Goal: Navigation & Orientation: Understand site structure

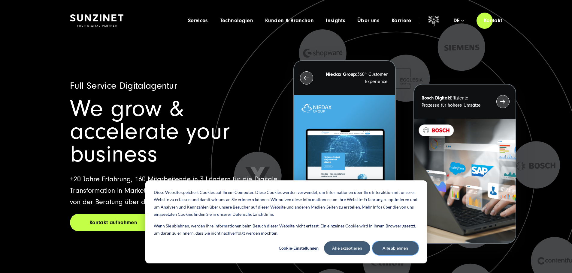
click at [392, 251] on button "Alle ablehnen" at bounding box center [395, 249] width 46 height 14
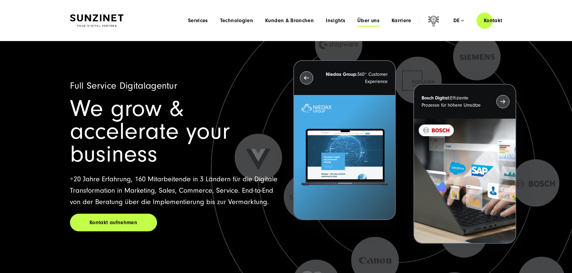
click at [357, 22] on span "Über uns" at bounding box center [368, 21] width 22 height 6
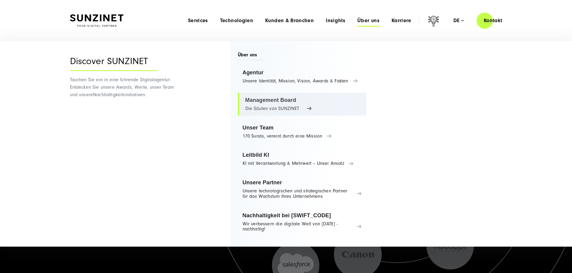
click at [314, 102] on link "Management Board Die Säulen von SUNZINET" at bounding box center [302, 104] width 129 height 23
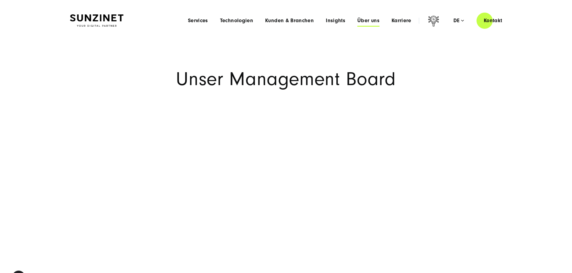
click at [359, 19] on span "Über uns" at bounding box center [368, 21] width 22 height 6
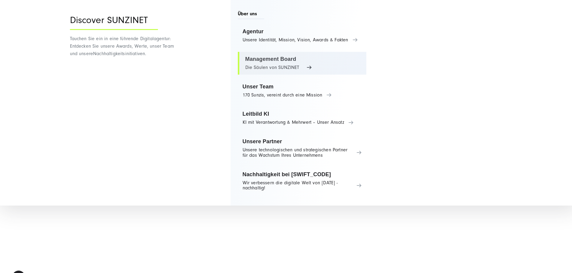
scroll to position [30, 0]
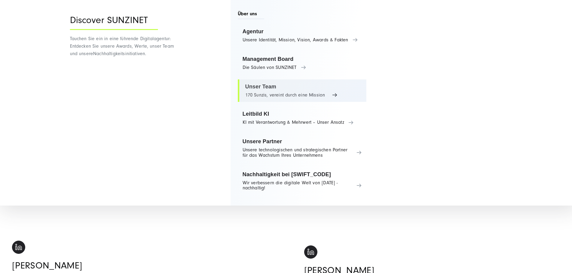
click at [298, 93] on link "Unser Team 170 Sunzis, vereint durch eine Mission" at bounding box center [302, 91] width 129 height 23
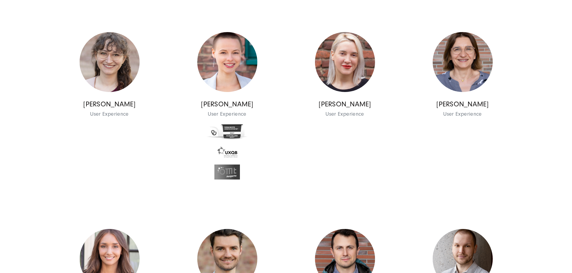
scroll to position [3660, 0]
